Goal: Check status: Check status

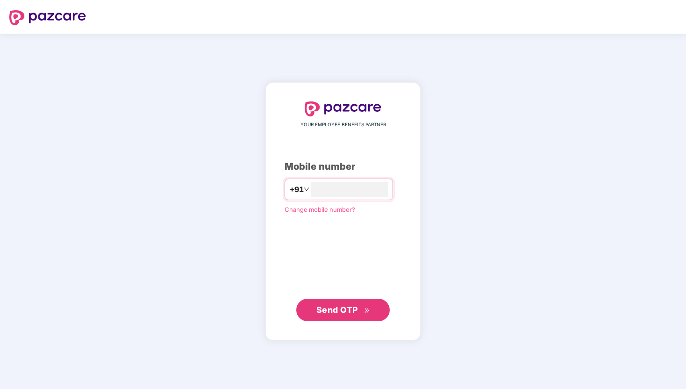
type input "**********"
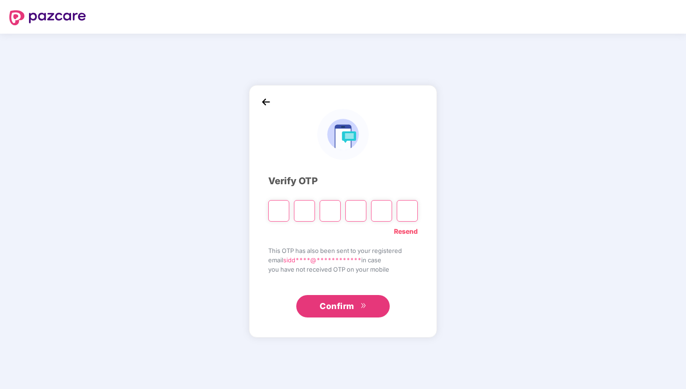
paste input "*"
type input "*"
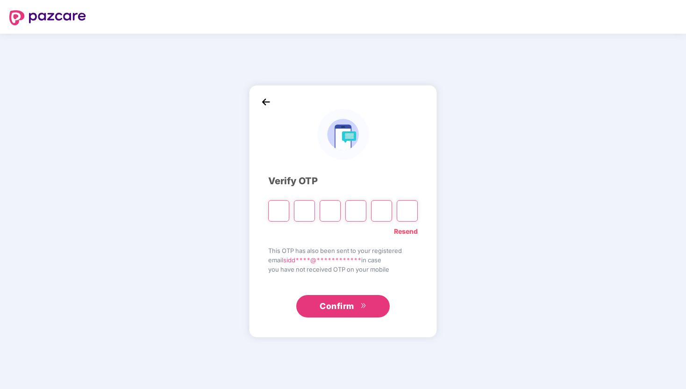
type input "*"
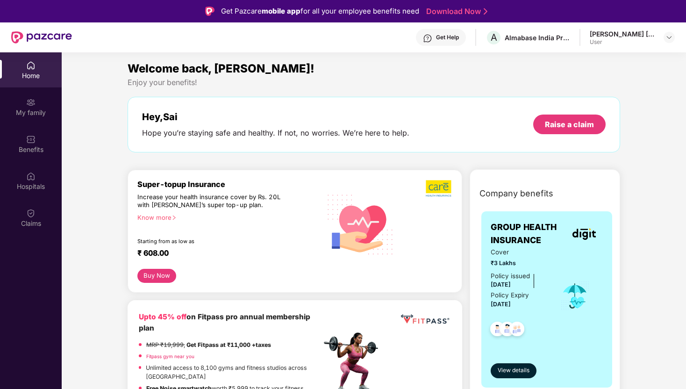
click at [626, 43] on div "User" at bounding box center [622, 41] width 65 height 7
click at [668, 38] on img at bounding box center [669, 37] width 7 height 7
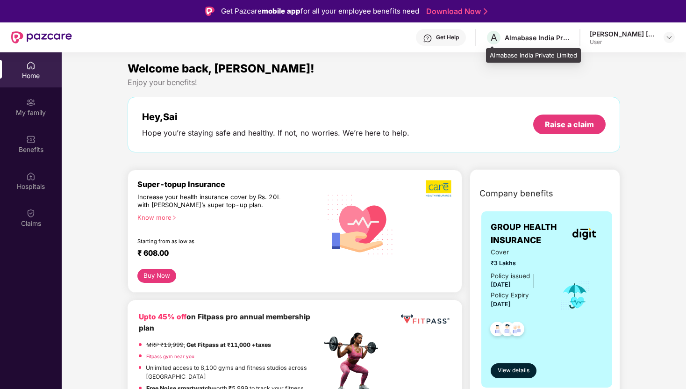
click at [507, 33] on div "Almabase India Private Limited" at bounding box center [537, 37] width 65 height 9
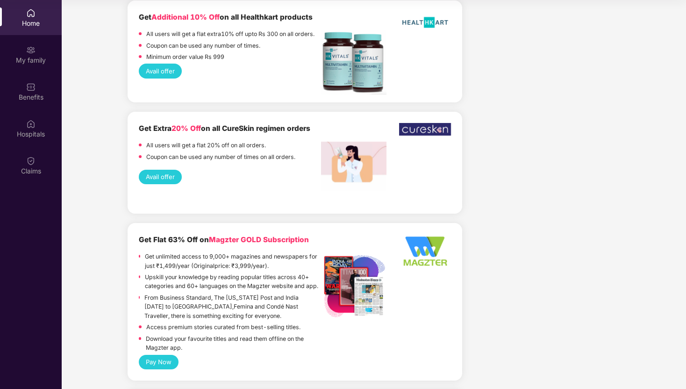
scroll to position [2102, 0]
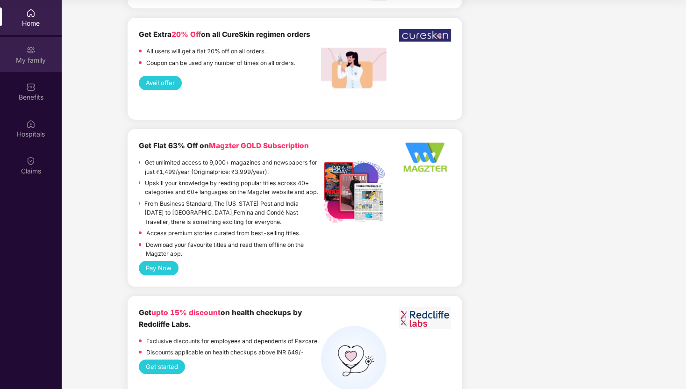
click at [48, 65] on div "My family" at bounding box center [31, 54] width 62 height 35
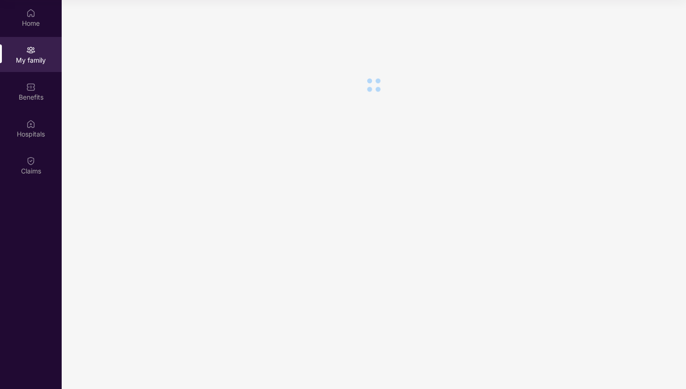
scroll to position [0, 0]
click at [34, 28] on div "Home" at bounding box center [31, 17] width 62 height 35
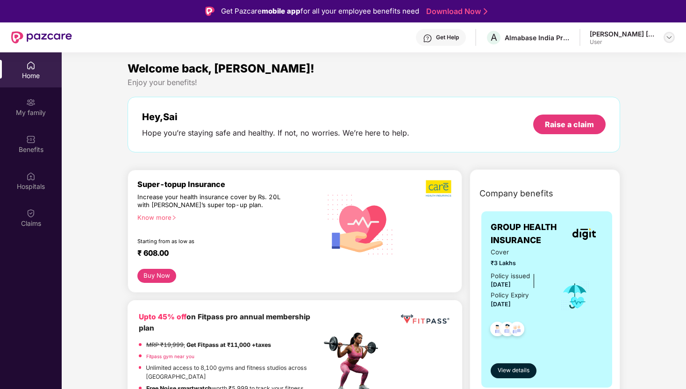
click at [668, 38] on img at bounding box center [669, 37] width 7 height 7
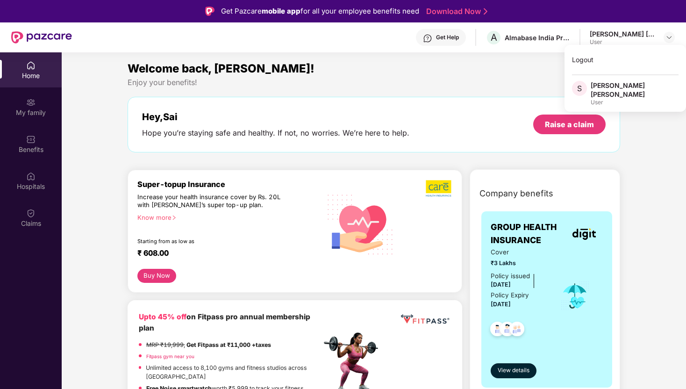
click at [616, 88] on div "[PERSON_NAME] [PERSON_NAME]" at bounding box center [635, 90] width 88 height 18
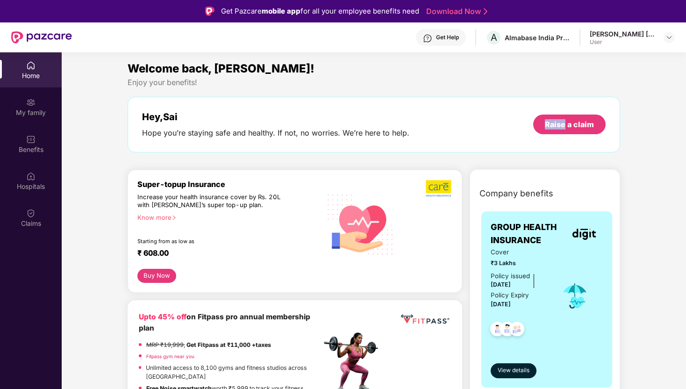
click at [616, 88] on div "Welcome back, [PERSON_NAME]! Enjoy your benefits! Hey, [PERSON_NAME] you’re sta…" at bounding box center [374, 111] width 500 height 102
click at [29, 148] on div "Benefits" at bounding box center [31, 149] width 62 height 9
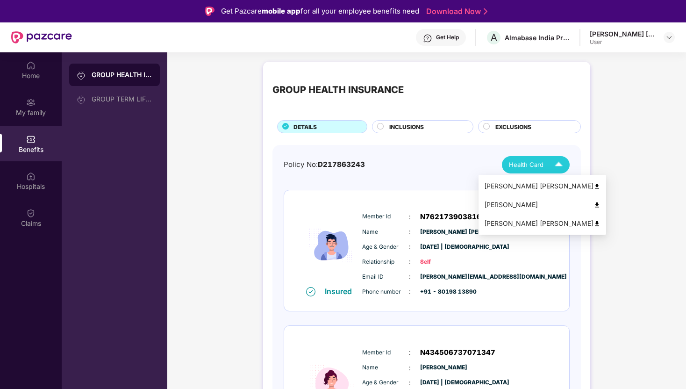
click at [543, 159] on div "Health Card" at bounding box center [538, 165] width 58 height 16
click at [540, 183] on div "[PERSON_NAME] [PERSON_NAME]" at bounding box center [542, 186] width 116 height 10
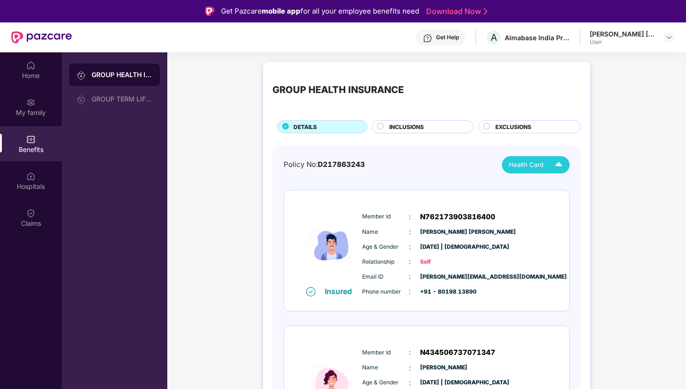
click at [416, 121] on div "INCLUSIONS" at bounding box center [422, 126] width 101 height 13
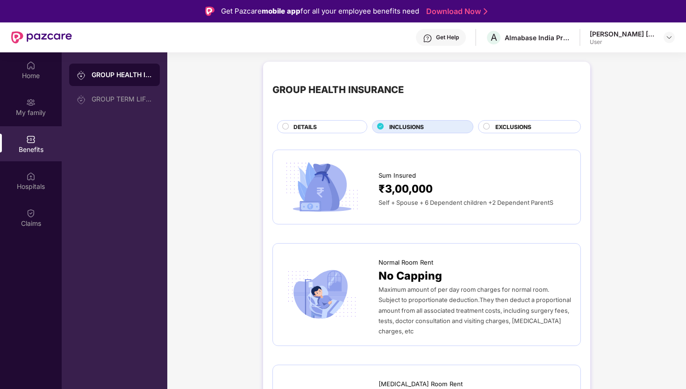
click at [502, 124] on span "EXCLUSIONS" at bounding box center [514, 126] width 36 height 9
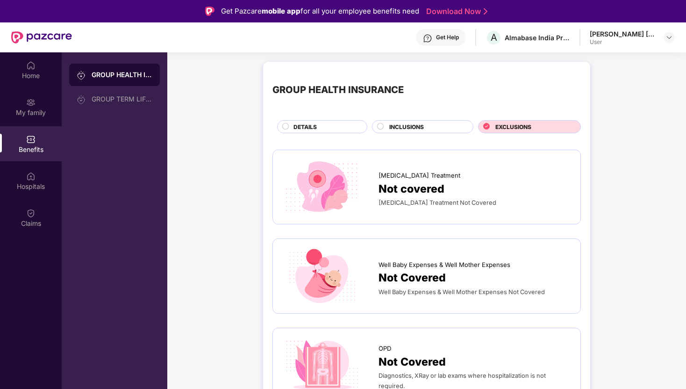
click at [436, 129] on div "INCLUSIONS" at bounding box center [427, 127] width 84 height 10
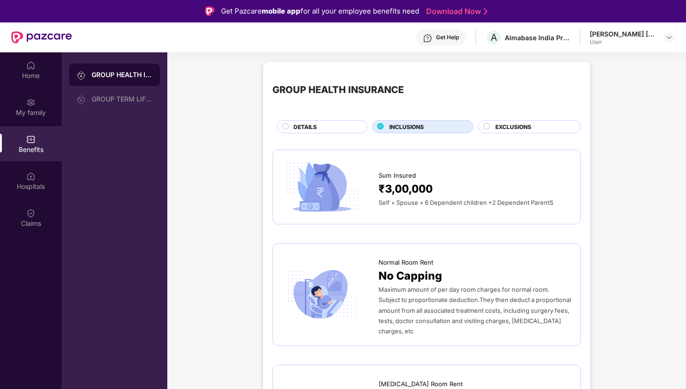
click at [336, 127] on div "DETAILS" at bounding box center [325, 127] width 73 height 10
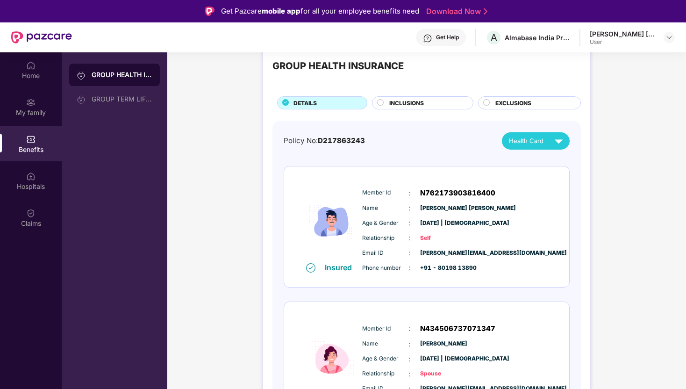
scroll to position [26, 0]
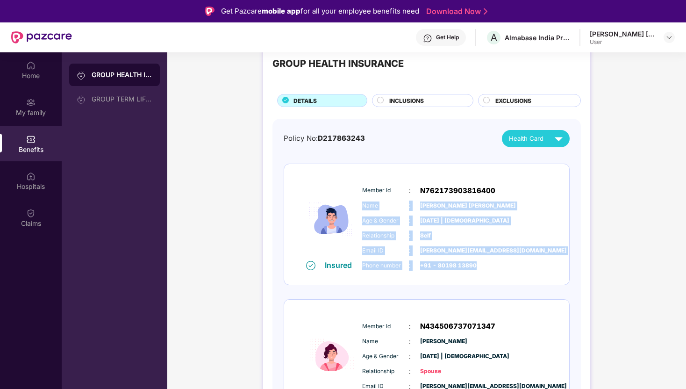
drag, startPoint x: 374, startPoint y: 198, endPoint x: 437, endPoint y: 281, distance: 104.2
click at [436, 281] on div "Insured Member Id : N762173903816400 Name : Sai [PERSON_NAME] [PERSON_NAME] Age…" at bounding box center [426, 224] width 285 height 121
click at [437, 281] on div "Insured Member Id : N762173903816400 Name : Sai [PERSON_NAME] [PERSON_NAME] Age…" at bounding box center [426, 224] width 285 height 121
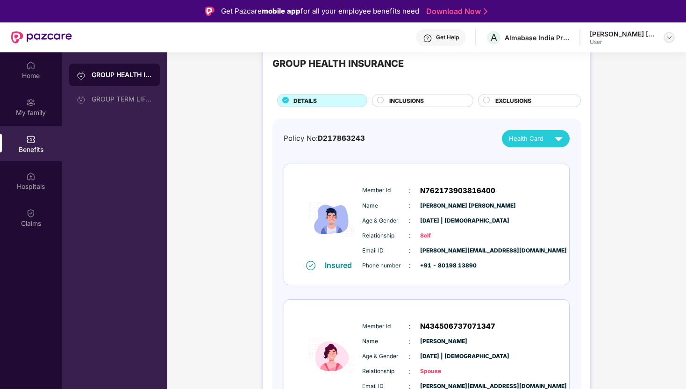
click at [669, 38] on img at bounding box center [669, 37] width 7 height 7
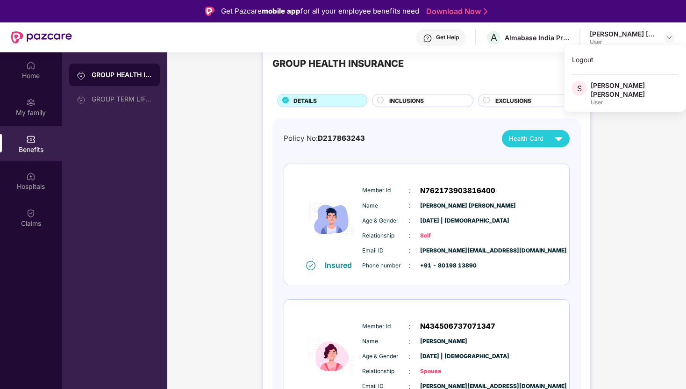
click at [587, 138] on div "GROUP HEALTH INSURANCE DETAILS INCLUSIONS EXCLUSIONS Policy No: D217863243 Heal…" at bounding box center [426, 318] width 327 height 565
